Goal: Task Accomplishment & Management: Manage account settings

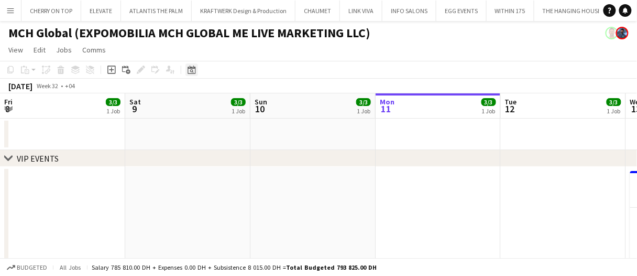
scroll to position [0, 250]
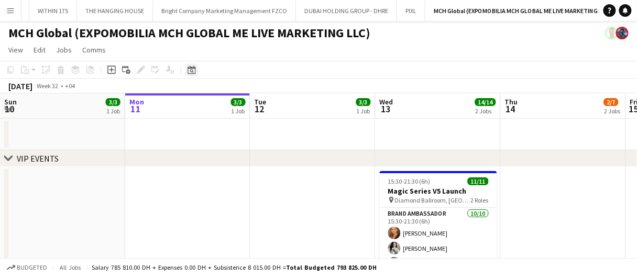
click at [190, 71] on icon "Date picker" at bounding box center [192, 69] width 8 height 8
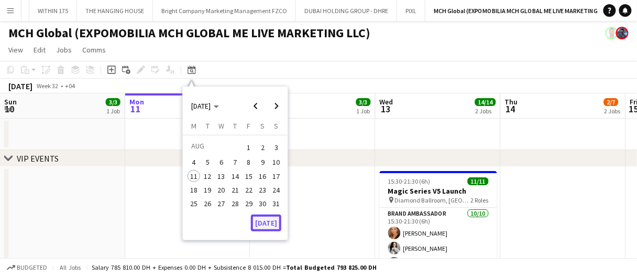
click at [265, 224] on button "[DATE]" at bounding box center [266, 222] width 30 height 17
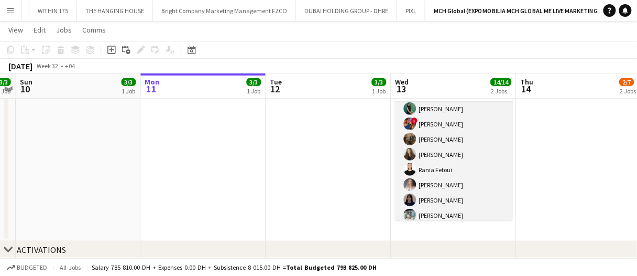
scroll to position [89, 0]
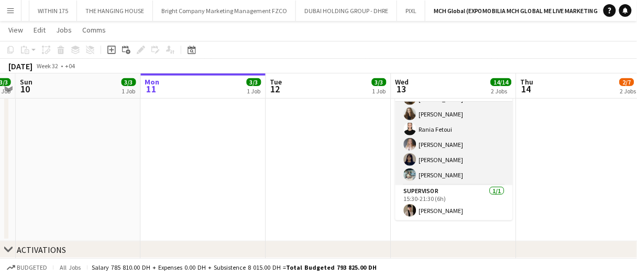
click at [445, 157] on app-card-role "Brand Ambassador [DATE] 15:30-21:30 (6h) [PERSON_NAME] [PERSON_NAME] [PERSON_NA…" at bounding box center [453, 99] width 117 height 172
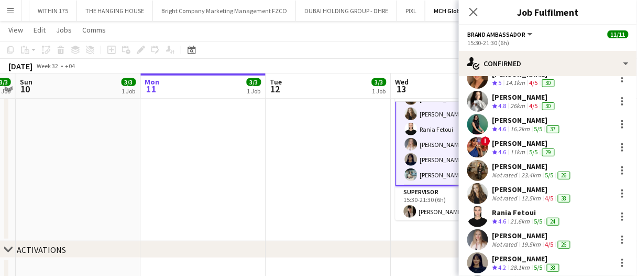
scroll to position [0, 0]
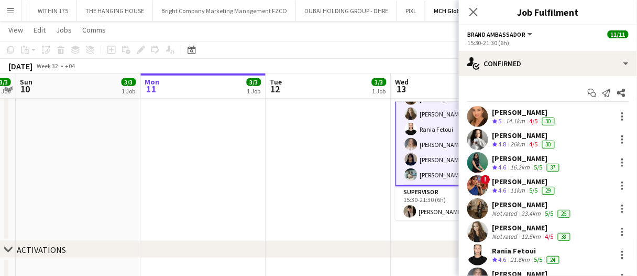
click at [509, 122] on div "14.1km" at bounding box center [516, 121] width 24 height 9
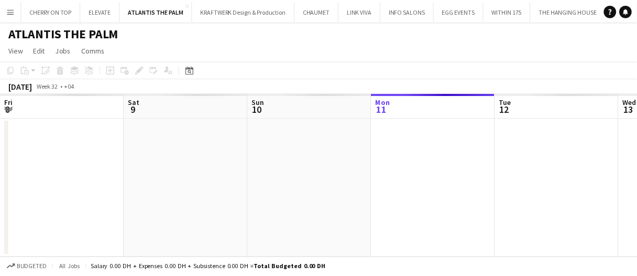
scroll to position [0, 250]
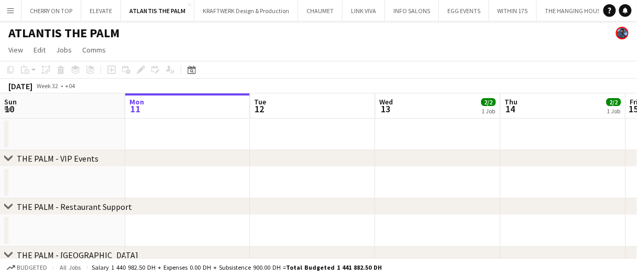
drag, startPoint x: 323, startPoint y: 109, endPoint x: 333, endPoint y: 109, distance: 10.0
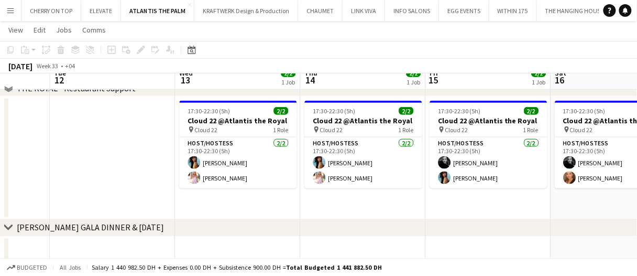
scroll to position [210, 0]
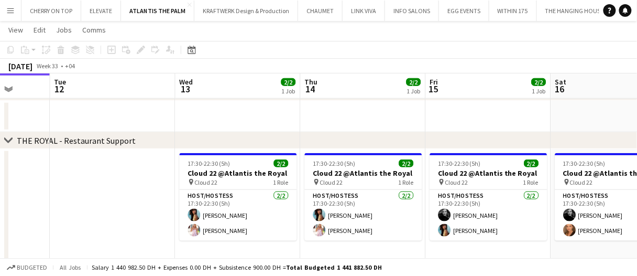
drag, startPoint x: 377, startPoint y: 122, endPoint x: 385, endPoint y: 120, distance: 9.0
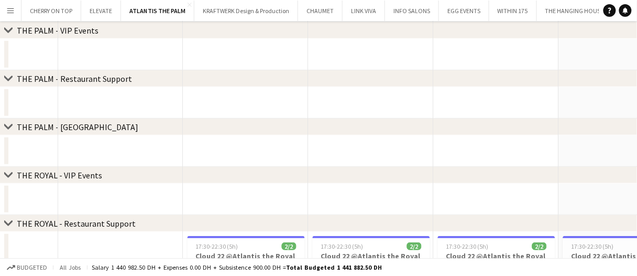
scroll to position [0, 0]
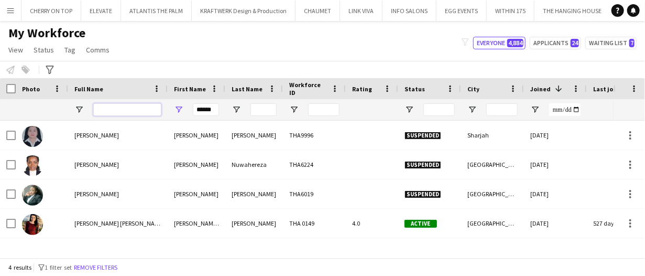
drag, startPoint x: 146, startPoint y: 113, endPoint x: 177, endPoint y: 112, distance: 30.9
click at [146, 113] on input "Full Name Filter Input" at bounding box center [127, 109] width 68 height 13
click at [207, 109] on input "******" at bounding box center [206, 109] width 26 height 13
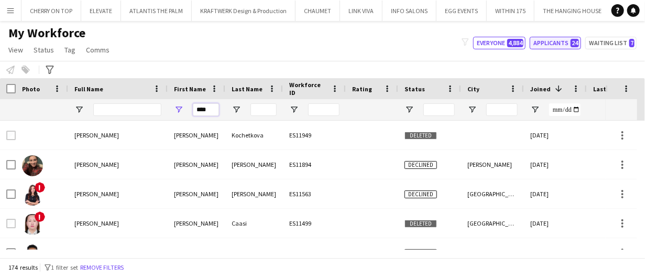
type input "****"
click at [566, 48] on button "Applicants 24" at bounding box center [555, 43] width 51 height 13
type input "**********"
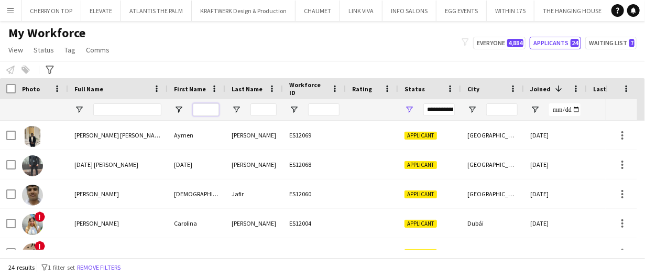
click at [212, 103] on input "First Name Filter Input" at bounding box center [206, 109] width 26 height 13
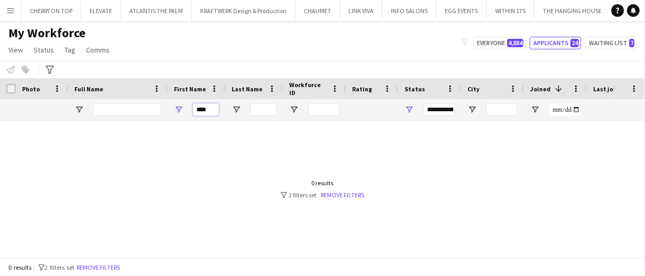
type input "****"
click at [411, 109] on span "Open Filter Menu" at bounding box center [408, 109] width 9 height 9
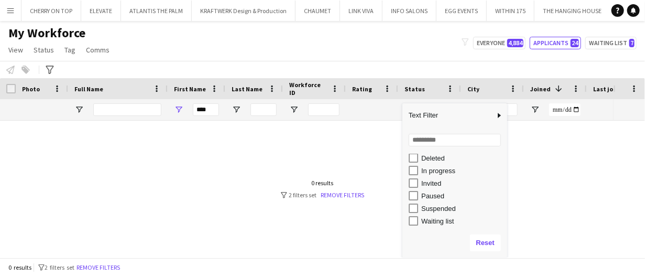
click at [449, 219] on div "Waiting list" at bounding box center [462, 221] width 83 height 8
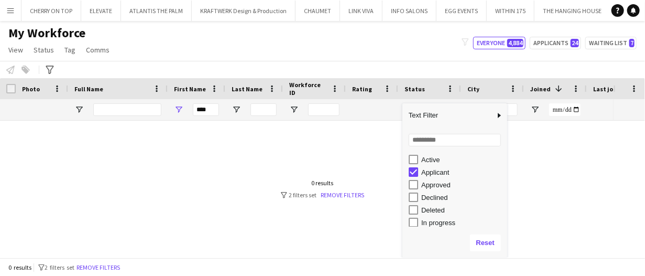
click at [438, 221] on div "In progress" at bounding box center [462, 222] width 83 height 8
type input "**********"
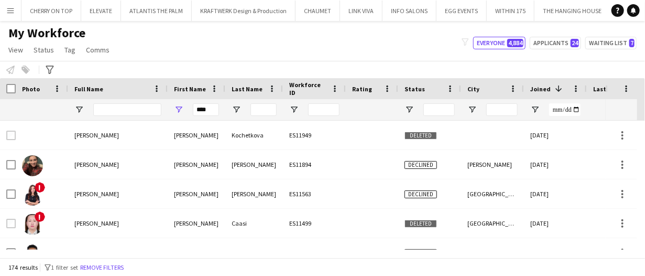
click at [406, 67] on div "Notify workforce Add to tag Select at least one crew to tag him or her. Advance…" at bounding box center [322, 69] width 645 height 17
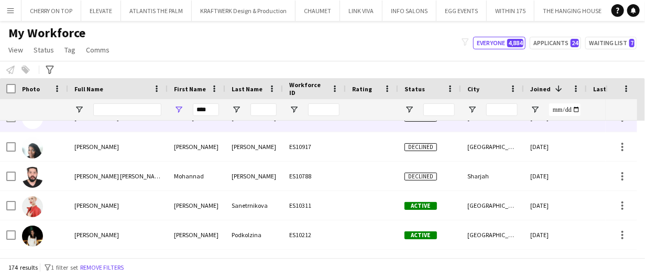
scroll to position [256, 0]
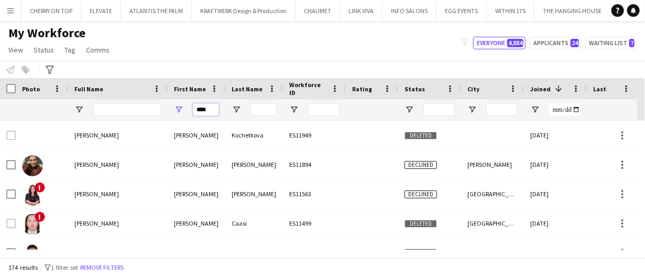
click at [216, 109] on input "****" at bounding box center [206, 109] width 26 height 13
click at [249, 63] on div "Notify workforce Add to tag Select at least one crew to tag him or her. Advance…" at bounding box center [322, 69] width 645 height 17
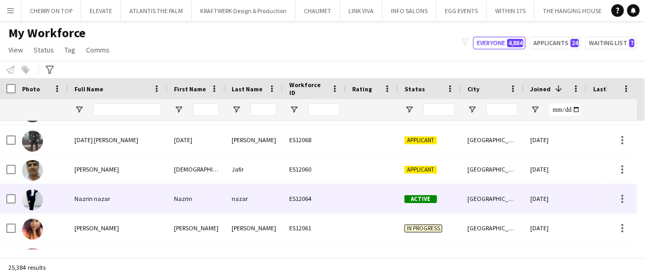
scroll to position [227, 0]
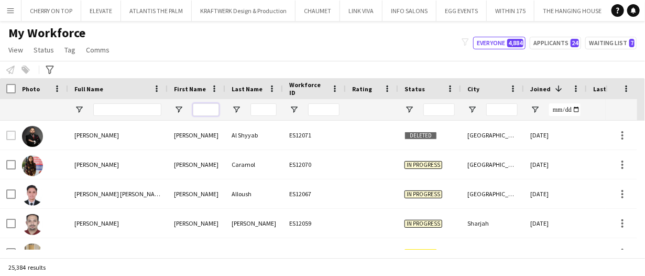
click at [210, 111] on input "First Name Filter Input" at bounding box center [206, 109] width 26 height 13
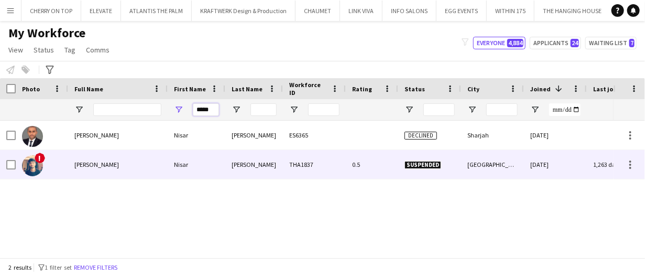
type input "*****"
click at [256, 162] on div "Ahmed" at bounding box center [254, 164] width 58 height 29
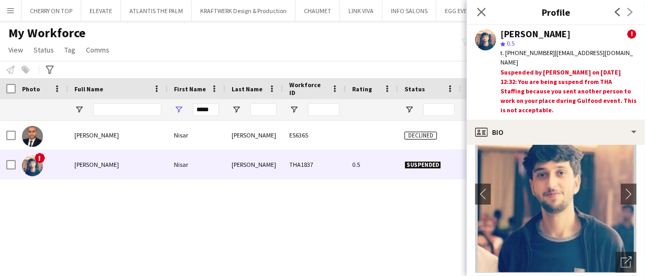
scroll to position [52, 0]
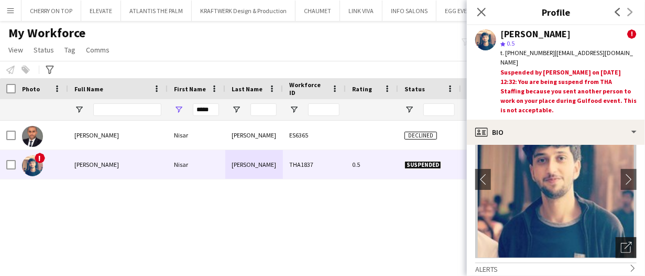
click at [621, 241] on icon "Open photos pop-in" at bounding box center [626, 246] width 11 height 11
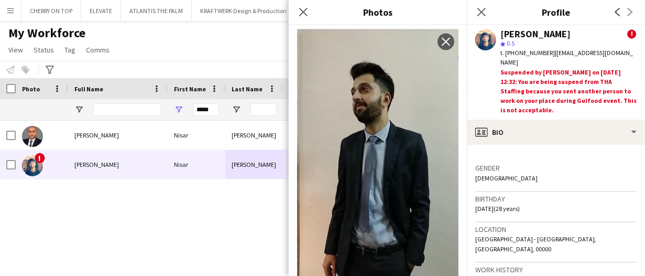
scroll to position [905, 0]
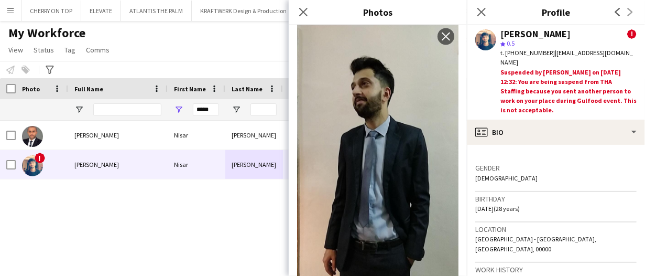
drag, startPoint x: 302, startPoint y: 12, endPoint x: 333, endPoint y: 47, distance: 46.4
click at [302, 12] on icon "Close pop-in" at bounding box center [303, 12] width 8 height 8
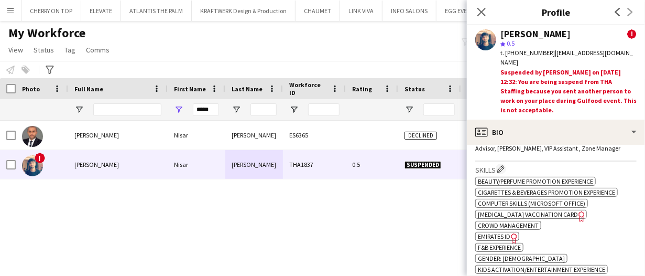
scroll to position [576, 0]
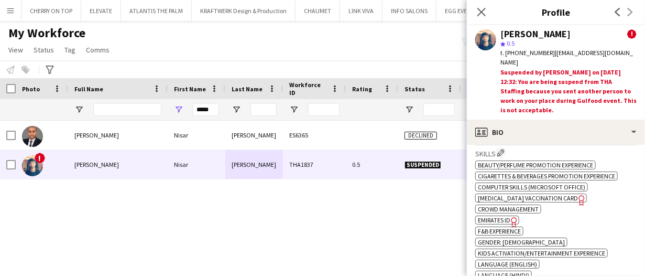
click at [510, 216] on icon "Freelancer has uploaded a photo validation of skill. Click to see" at bounding box center [514, 221] width 11 height 11
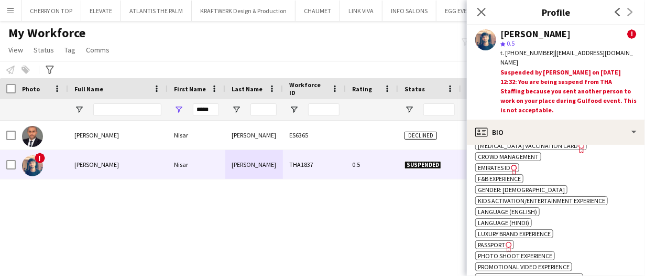
scroll to position [681, 0]
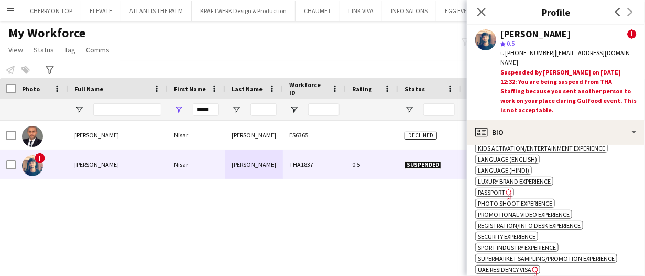
click at [504, 189] on icon "Freelancer has uploaded a photo validation of skill. Click to see" at bounding box center [508, 194] width 11 height 11
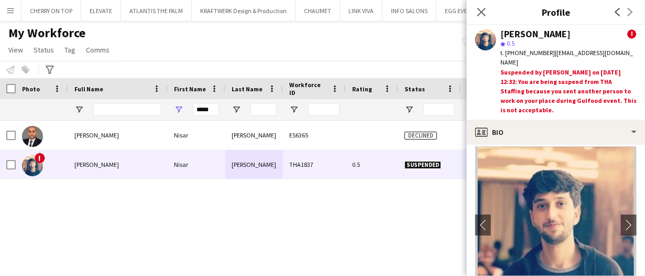
scroll to position [0, 0]
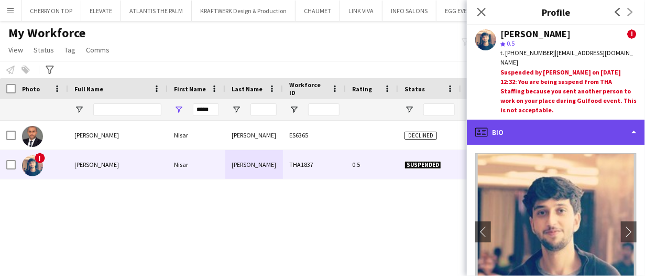
click at [554, 126] on div "profile Bio" at bounding box center [556, 131] width 178 height 25
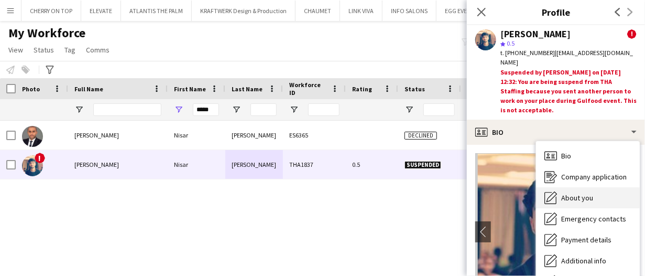
click at [564, 193] on span "About you" at bounding box center [577, 197] width 32 height 9
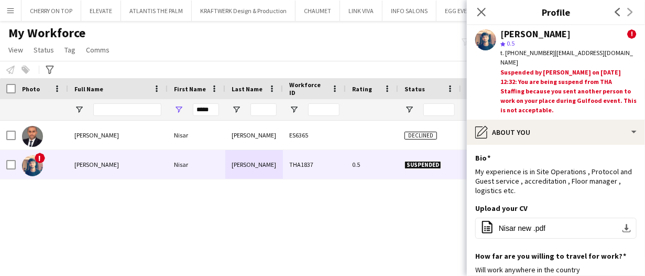
drag, startPoint x: 482, startPoint y: 9, endPoint x: 482, endPoint y: 24, distance: 14.7
click at [482, 9] on icon "Close pop-in" at bounding box center [481, 12] width 8 height 8
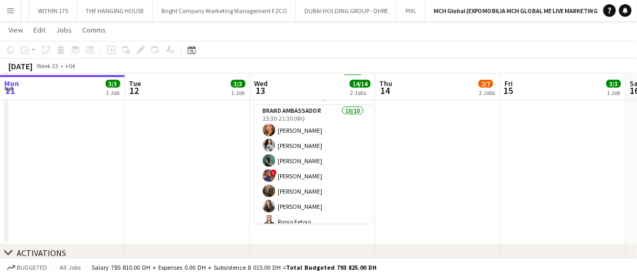
scroll to position [100, 0]
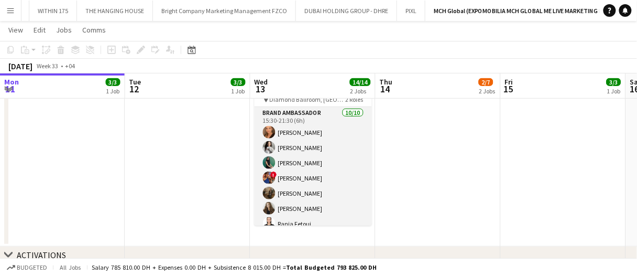
click at [327, 177] on app-card-role "Brand Ambassador [DATE] 15:30-21:30 (6h) [PERSON_NAME] [PERSON_NAME] [PERSON_NA…" at bounding box center [313, 193] width 117 height 172
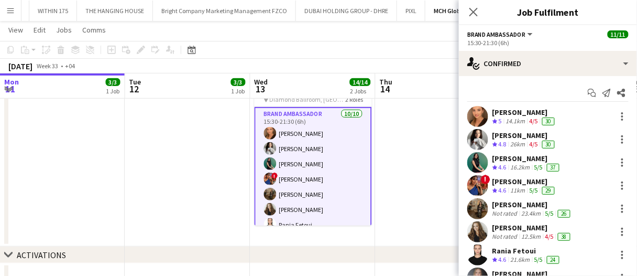
click at [530, 106] on div "[PERSON_NAME] Crew rating 5 14.1km 4/5 30" at bounding box center [548, 116] width 178 height 21
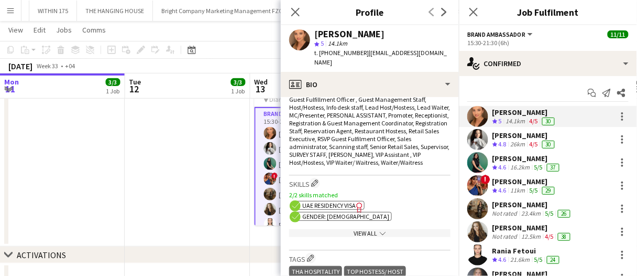
scroll to position [471, 0]
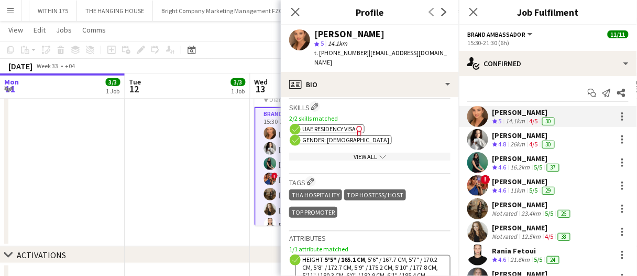
click at [383, 167] on div "Skills Edit crew company skills 2/2 skills matched ok-circled2 background Layer…" at bounding box center [369, 136] width 161 height 75
click at [380, 155] on icon "chevron-down" at bounding box center [383, 156] width 6 height 6
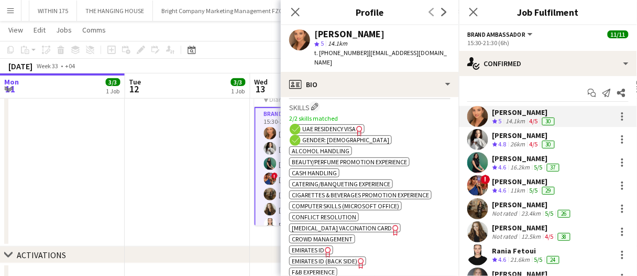
click at [351, 127] on span "UAE Residency Visa" at bounding box center [328, 129] width 53 height 8
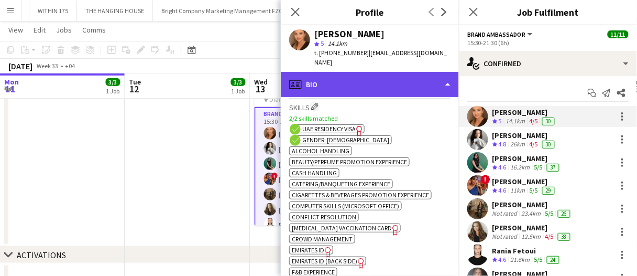
click at [443, 82] on div "profile Bio" at bounding box center [370, 84] width 178 height 25
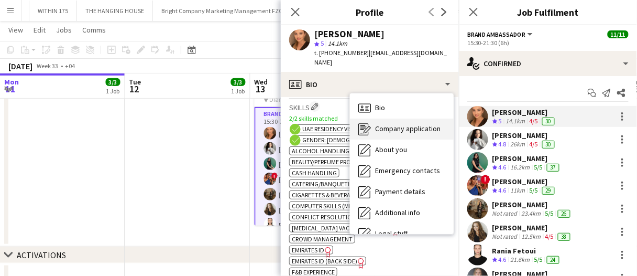
click at [434, 134] on div "Company application Company application" at bounding box center [402, 128] width 104 height 21
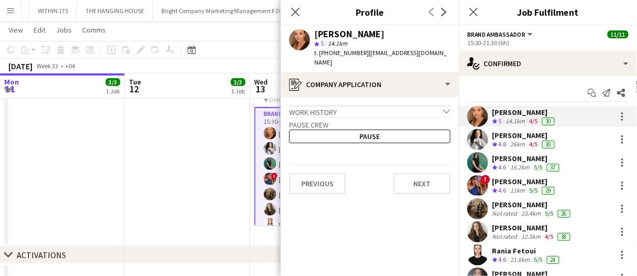
click at [493, 134] on div "Kateryna Bliednova" at bounding box center [524, 134] width 64 height 9
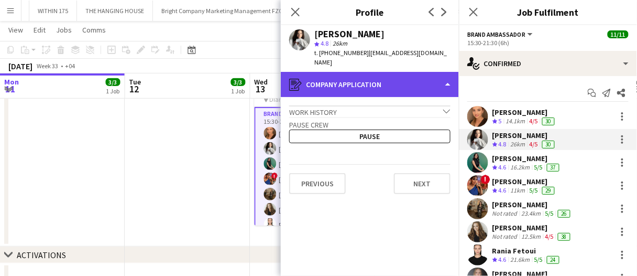
click at [412, 79] on div "register Company application" at bounding box center [370, 84] width 178 height 25
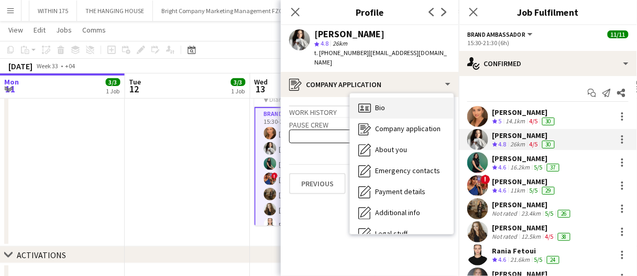
click at [428, 98] on div "Bio Bio" at bounding box center [402, 107] width 104 height 21
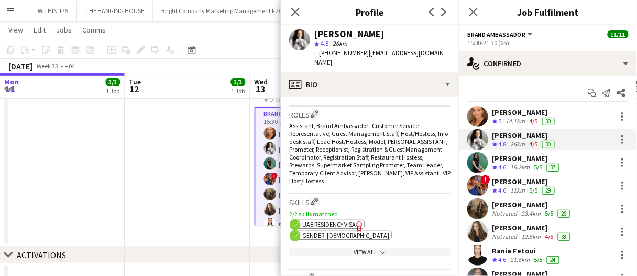
scroll to position [367, 0]
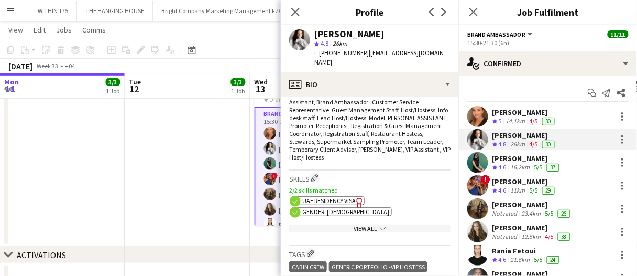
click at [349, 196] on span "UAE Residency Visa" at bounding box center [328, 200] width 53 height 8
click at [534, 164] on div "5/5" at bounding box center [538, 167] width 13 height 9
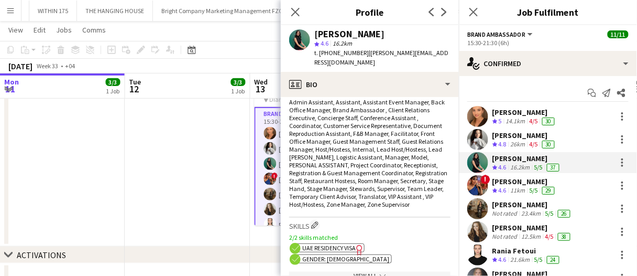
scroll to position [419, 0]
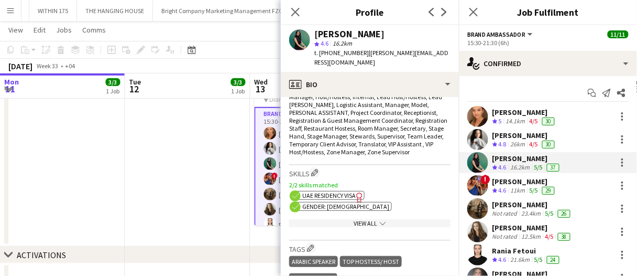
click at [359, 192] on icon at bounding box center [359, 197] width 6 height 10
click at [495, 182] on div "Salima Sad" at bounding box center [524, 181] width 64 height 9
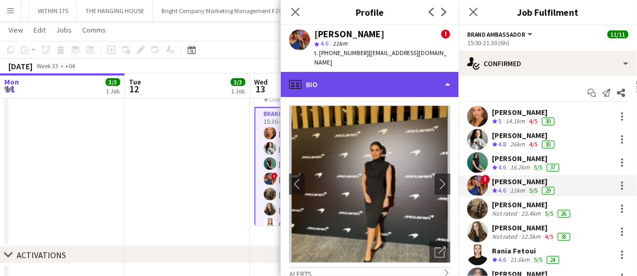
click at [369, 72] on div "profile Bio" at bounding box center [370, 84] width 178 height 25
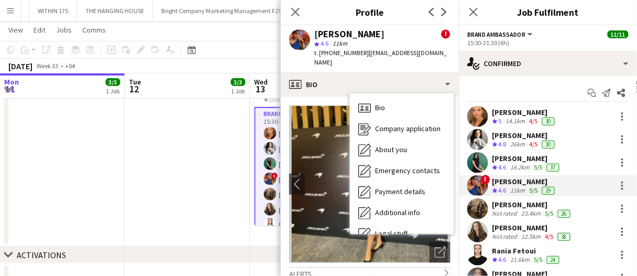
click at [345, 97] on app-crew-profile-bio "chevron-left chevron-right Open photos pop-in Alerts chevron-right 17-04-2025 –…" at bounding box center [370, 186] width 178 height 179
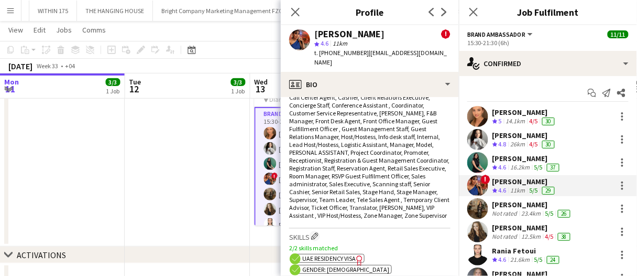
scroll to position [524, 0]
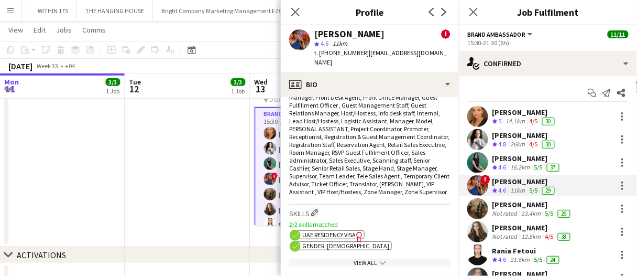
click at [356, 231] on icon "Freelancer has uploaded a photo validation of skill. Click to see" at bounding box center [359, 236] width 11 height 11
click at [522, 211] on div "23.4km" at bounding box center [532, 213] width 24 height 8
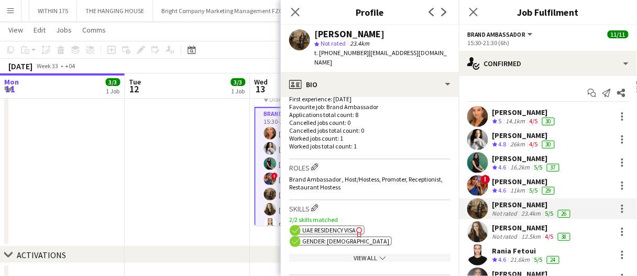
scroll to position [314, 0]
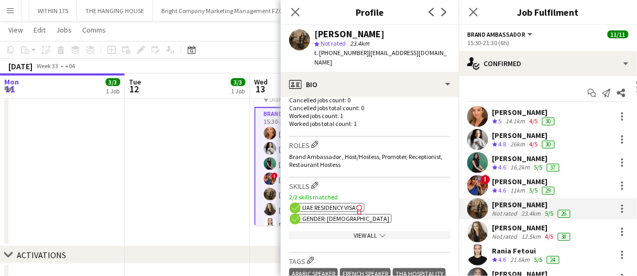
click at [357, 204] on icon "Freelancer has uploaded a photo validation of skill. Click to see" at bounding box center [359, 209] width 11 height 11
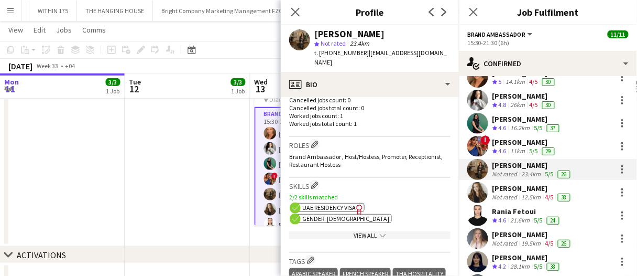
scroll to position [52, 0]
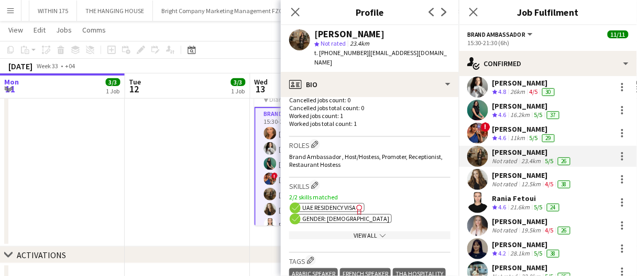
click at [513, 171] on div "Iryna Kutuzova" at bounding box center [532, 174] width 80 height 9
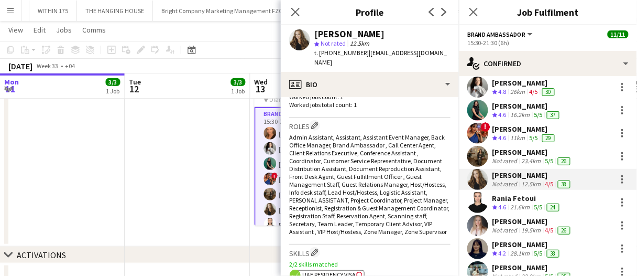
scroll to position [367, 0]
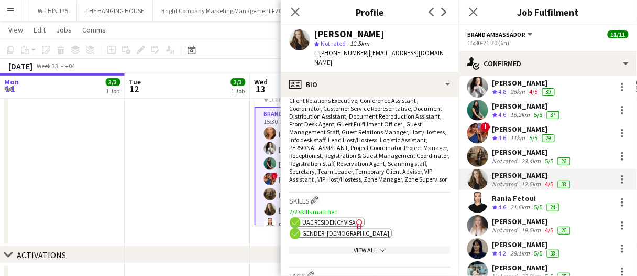
click at [349, 221] on span "UAE Residency Visa" at bounding box center [328, 222] width 53 height 8
click at [373, 254] on app-show-more-section "View All chevron-down" at bounding box center [369, 247] width 161 height 20
click at [378, 248] on app-icon "chevron-down" at bounding box center [382, 250] width 8 height 8
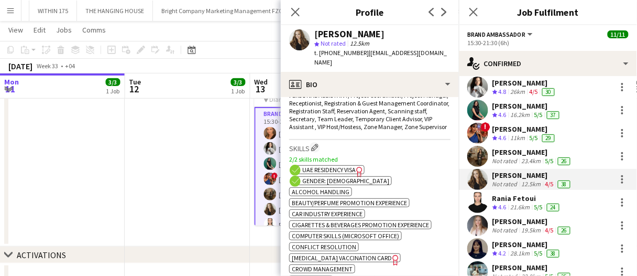
scroll to position [471, 0]
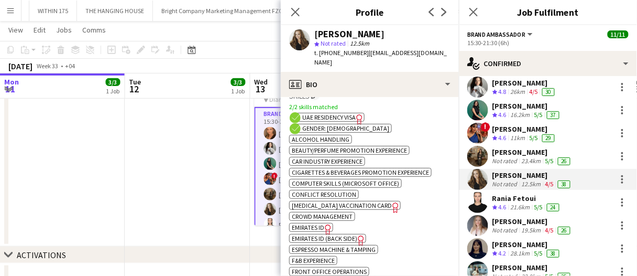
click at [351, 234] on span "Emirates ID (back side)" at bounding box center [324, 238] width 65 height 8
click at [500, 203] on span "4.6" at bounding box center [503, 207] width 8 height 8
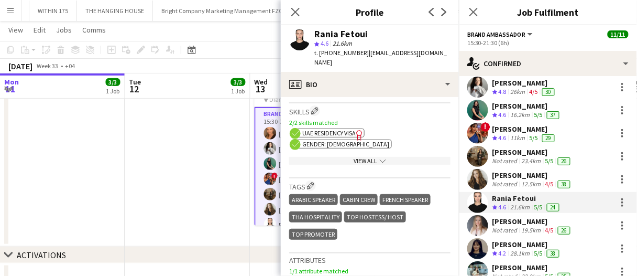
click at [353, 137] on span "UAE Residency Visa" at bounding box center [328, 133] width 53 height 8
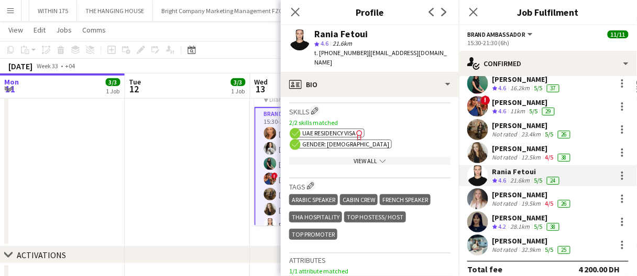
scroll to position [89, 0]
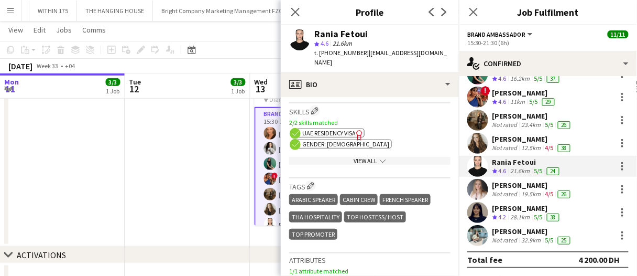
click at [512, 181] on div "Paula Paegle" at bounding box center [532, 184] width 80 height 9
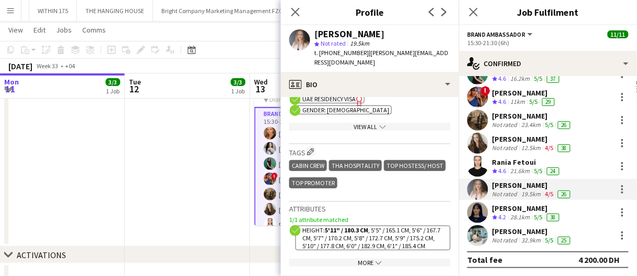
scroll to position [524, 0]
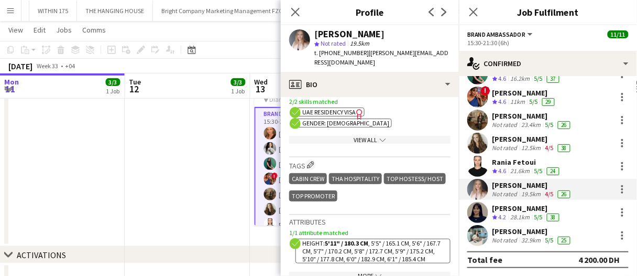
click at [380, 137] on icon "chevron-down" at bounding box center [383, 140] width 6 height 6
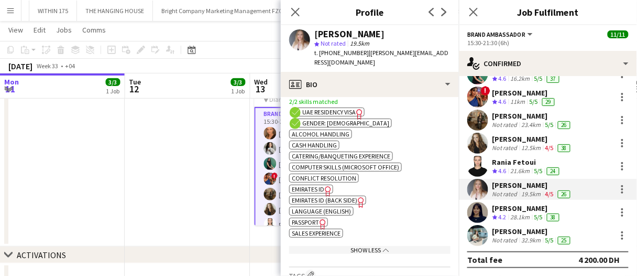
click at [336, 108] on span "UAE Residency Visa" at bounding box center [328, 112] width 53 height 8
click at [514, 210] on div "Leila Natij" at bounding box center [526, 207] width 69 height 9
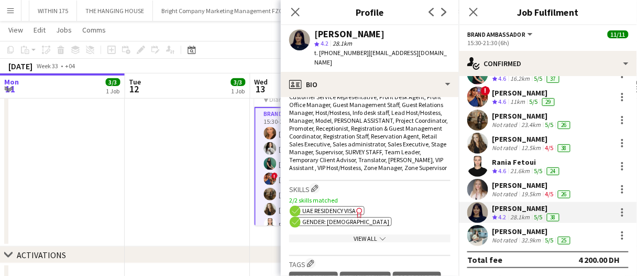
scroll to position [419, 0]
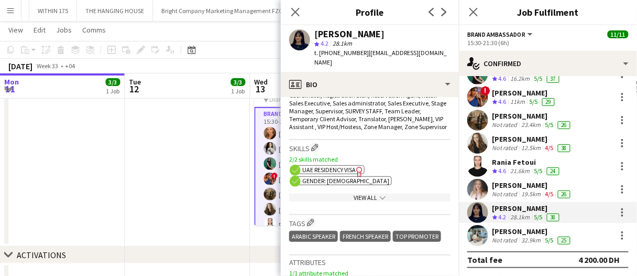
click at [333, 169] on span "UAE Residency Visa" at bounding box center [328, 170] width 53 height 8
click at [515, 238] on div "Not rated" at bounding box center [505, 240] width 27 height 8
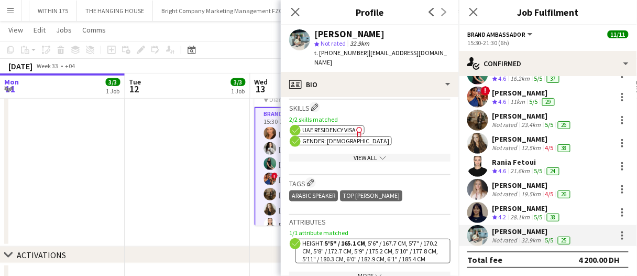
scroll to position [367, 0]
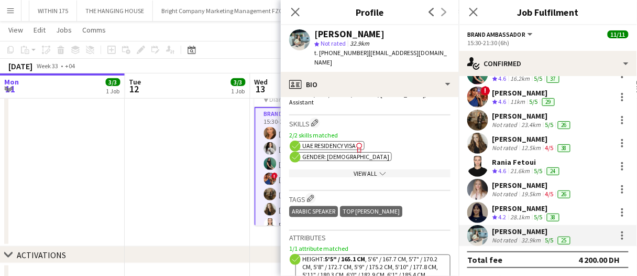
click at [344, 141] on span "UAE Residency Visa" at bounding box center [328, 145] width 53 height 8
click at [361, 161] on app-show-more-section "View All chevron-down" at bounding box center [369, 171] width 161 height 20
click at [364, 169] on div "View All chevron-down" at bounding box center [369, 173] width 161 height 8
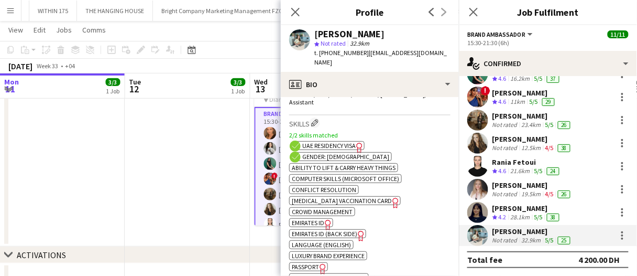
click at [322, 218] on span "Emirates ID" at bounding box center [308, 222] width 32 height 8
click at [354, 201] on app-show-more-section "ok-circled2 background Layer 1 cross-circle-red background Layer 1 Ability to l…" at bounding box center [369, 248] width 161 height 174
click at [353, 229] on span "Emirates ID (back side)" at bounding box center [324, 233] width 65 height 8
click at [264, 168] on app-card-role "Brand Ambassador 10/10 15:30-21:30 (6h) Maryna Demchenko Kateryna Bliednova Zin…" at bounding box center [313, 194] width 117 height 174
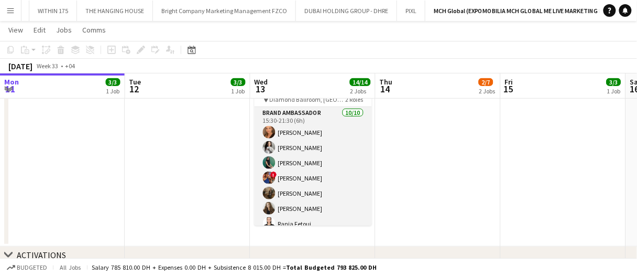
click at [270, 175] on app-user-avatar at bounding box center [269, 177] width 13 height 13
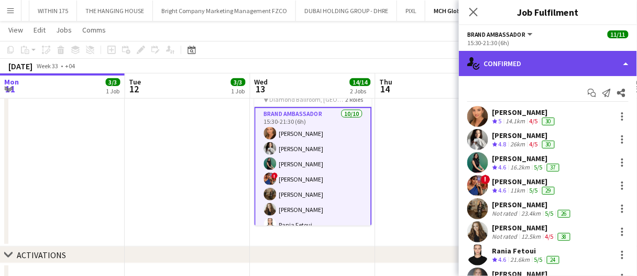
click at [569, 61] on div "single-neutral-actions-check-2 Confirmed" at bounding box center [548, 63] width 178 height 25
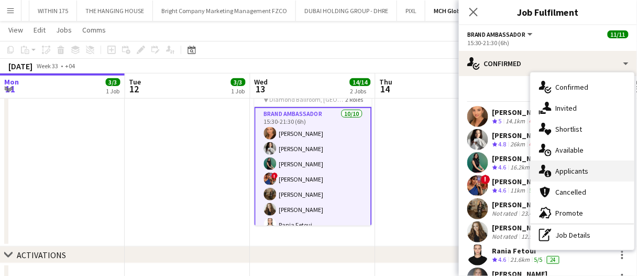
click at [575, 174] on div "single-neutral-actions-information Applicants" at bounding box center [583, 170] width 104 height 21
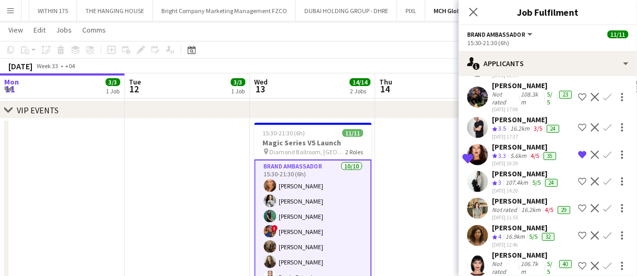
scroll to position [1000, 0]
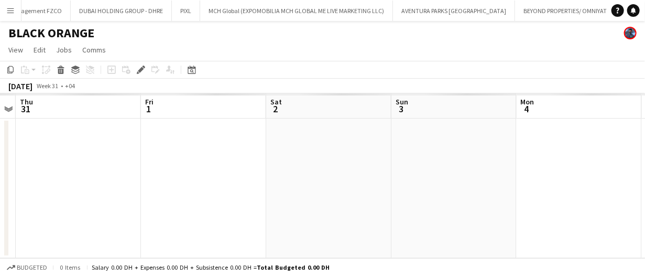
scroll to position [0, 695]
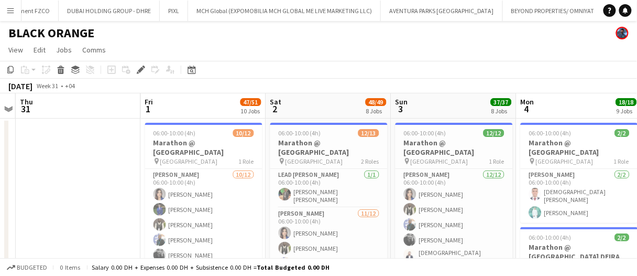
drag, startPoint x: 190, startPoint y: 72, endPoint x: 214, endPoint y: 135, distance: 68.0
click at [190, 72] on icon "Date picker" at bounding box center [192, 69] width 8 height 8
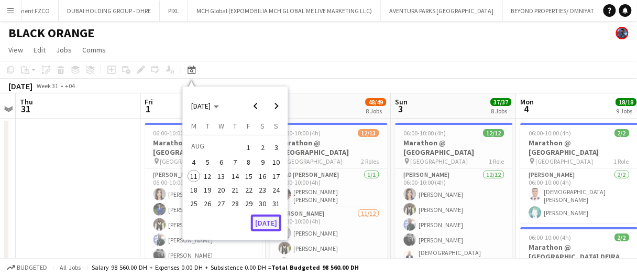
click at [260, 219] on button "[DATE]" at bounding box center [266, 222] width 30 height 17
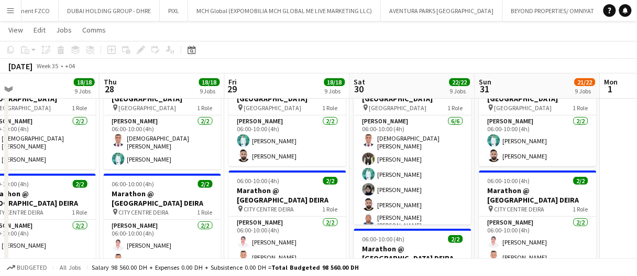
scroll to position [0, 266]
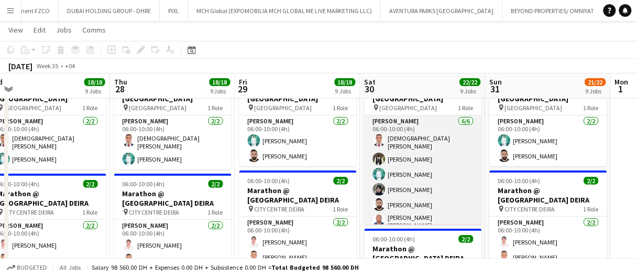
click at [415, 189] on app-card-role "Usher 6/6 06:00-10:00 (4h) islam solaiman Fejiro Ejiroro Muhammad Fayaz Zahra J…" at bounding box center [423, 174] width 117 height 118
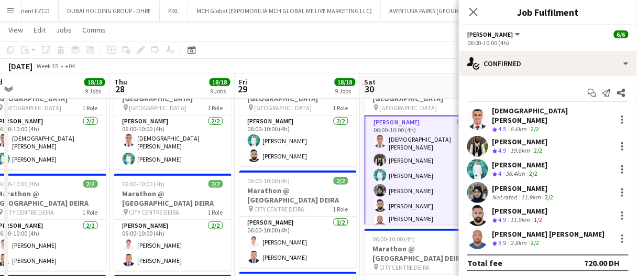
drag, startPoint x: 537, startPoint y: 231, endPoint x: 530, endPoint y: 226, distance: 8.7
click at [536, 231] on div "Stanley Nzubechukwu ugochukwu" at bounding box center [548, 233] width 113 height 9
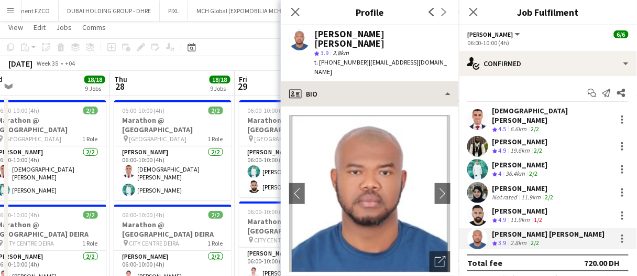
scroll to position [0, 0]
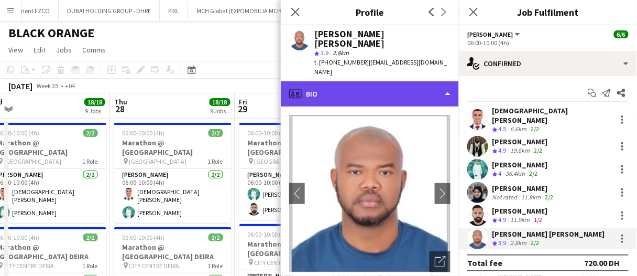
drag, startPoint x: 338, startPoint y: 90, endPoint x: 340, endPoint y: 106, distance: 15.9
click at [338, 91] on div "profile Bio" at bounding box center [370, 93] width 178 height 25
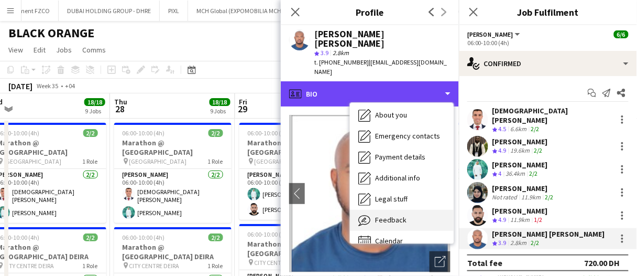
scroll to position [56, 0]
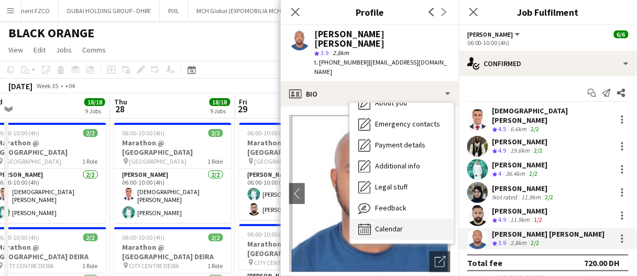
click at [406, 227] on div "Calendar Calendar" at bounding box center [402, 228] width 104 height 21
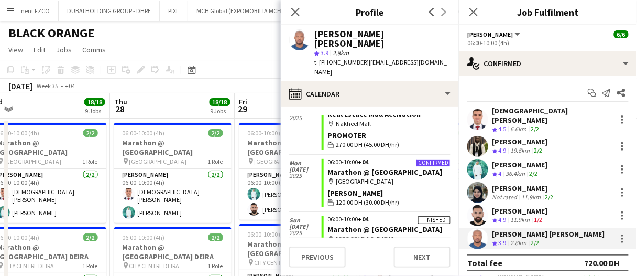
scroll to position [594, 0]
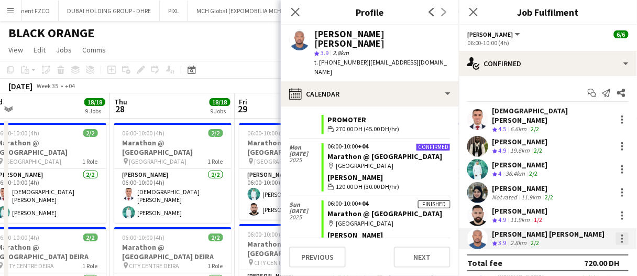
click at [623, 234] on div at bounding box center [622, 235] width 2 height 2
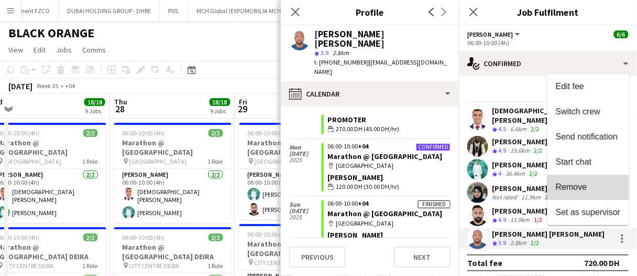
click at [589, 185] on span "Remove" at bounding box center [588, 186] width 65 height 9
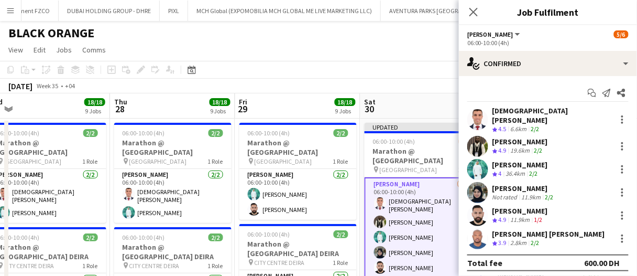
click at [285, 65] on app-toolbar "Copy Paste Paste Ctrl+V Paste with crew Ctrl+Shift+V Paste linked Job Delete Gr…" at bounding box center [318, 70] width 637 height 18
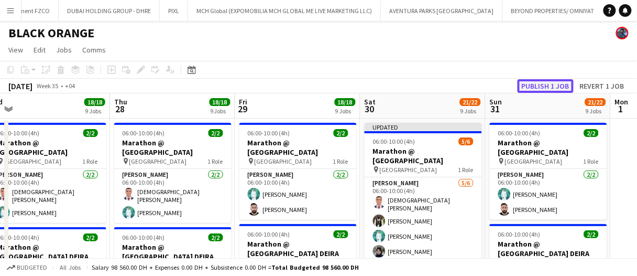
click at [534, 87] on button "Publish 1 job" at bounding box center [545, 86] width 56 height 14
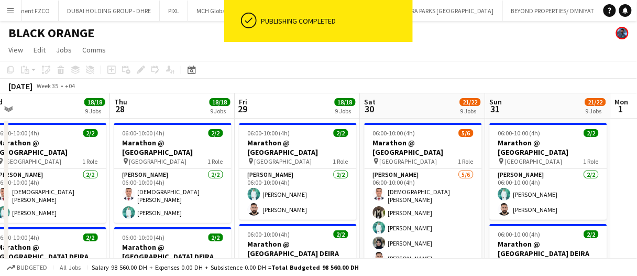
drag, startPoint x: 329, startPoint y: 102, endPoint x: 324, endPoint y: 101, distance: 5.5
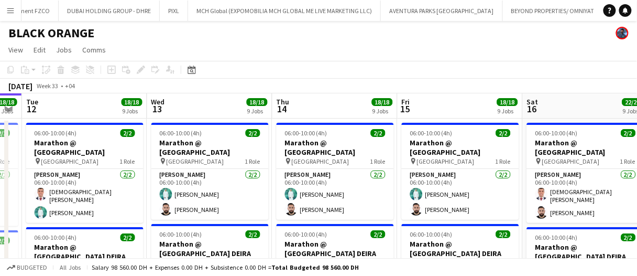
scroll to position [0, 362]
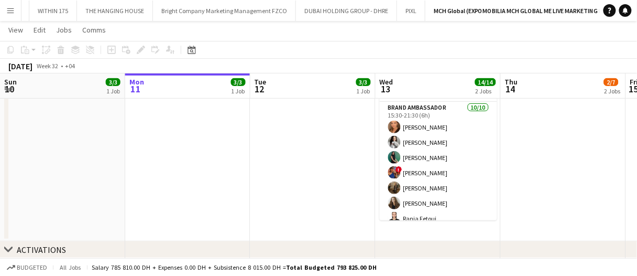
scroll to position [89, 0]
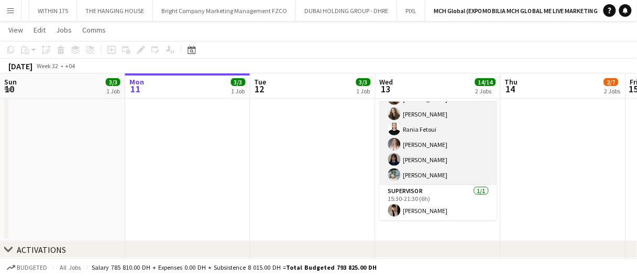
drag, startPoint x: 452, startPoint y: 160, endPoint x: 444, endPoint y: 178, distance: 19.5
click at [451, 160] on app-card-role "Brand Ambassador [DATE] 15:30-21:30 (6h) [PERSON_NAME] [PERSON_NAME] [PERSON_NA…" at bounding box center [438, 99] width 117 height 172
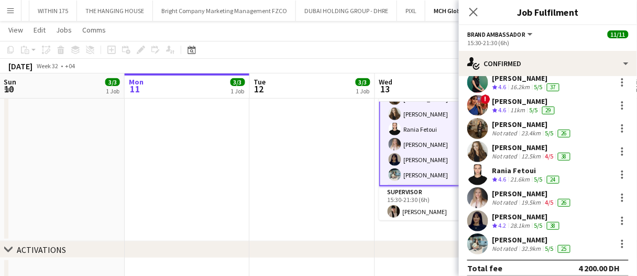
scroll to position [89, 0]
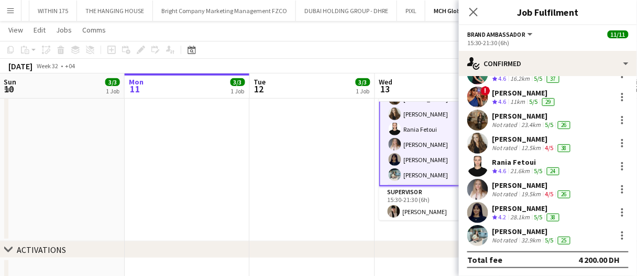
click at [514, 213] on div "28.1km" at bounding box center [521, 217] width 24 height 9
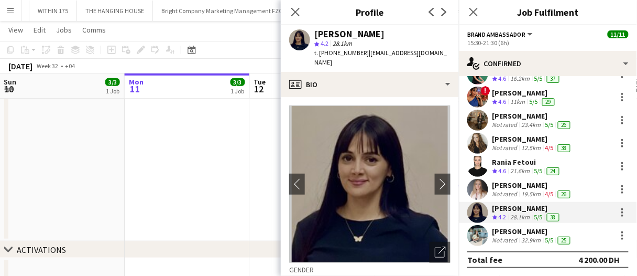
click at [228, 177] on app-date-cell at bounding box center [187, 151] width 125 height 180
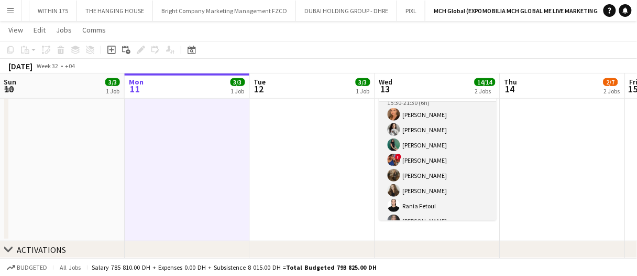
scroll to position [0, 0]
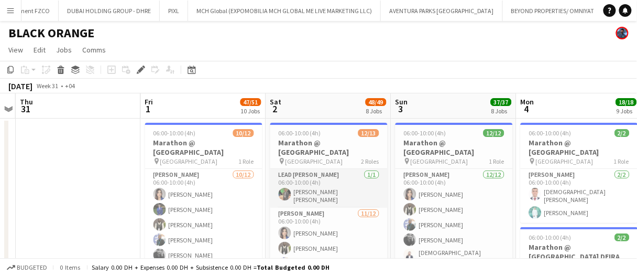
scroll to position [52, 0]
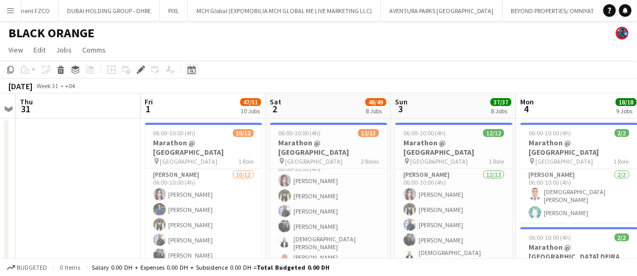
click at [188, 68] on icon at bounding box center [192, 69] width 8 height 8
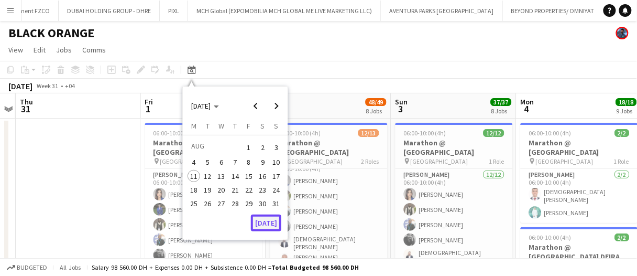
click at [260, 216] on button "[DATE]" at bounding box center [266, 222] width 30 height 17
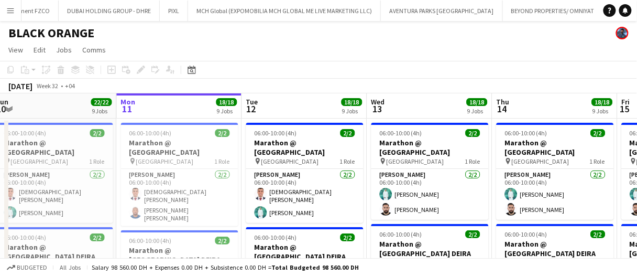
scroll to position [0, 419]
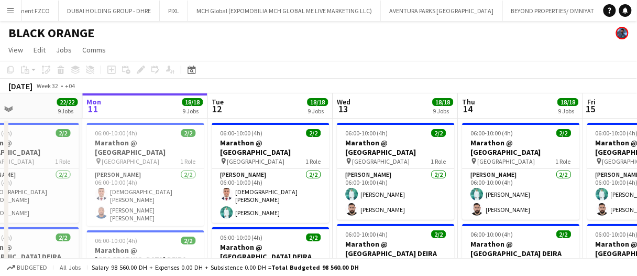
drag, startPoint x: 284, startPoint y: 101, endPoint x: 303, endPoint y: 99, distance: 18.5
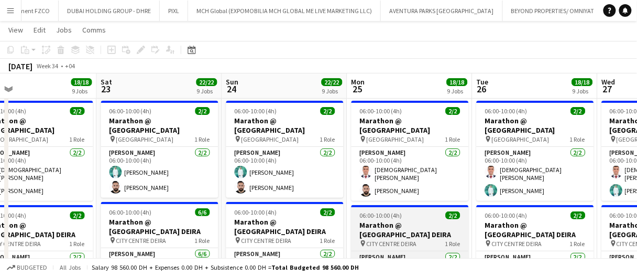
scroll to position [0, 0]
